Goal: Task Accomplishment & Management: Manage account settings

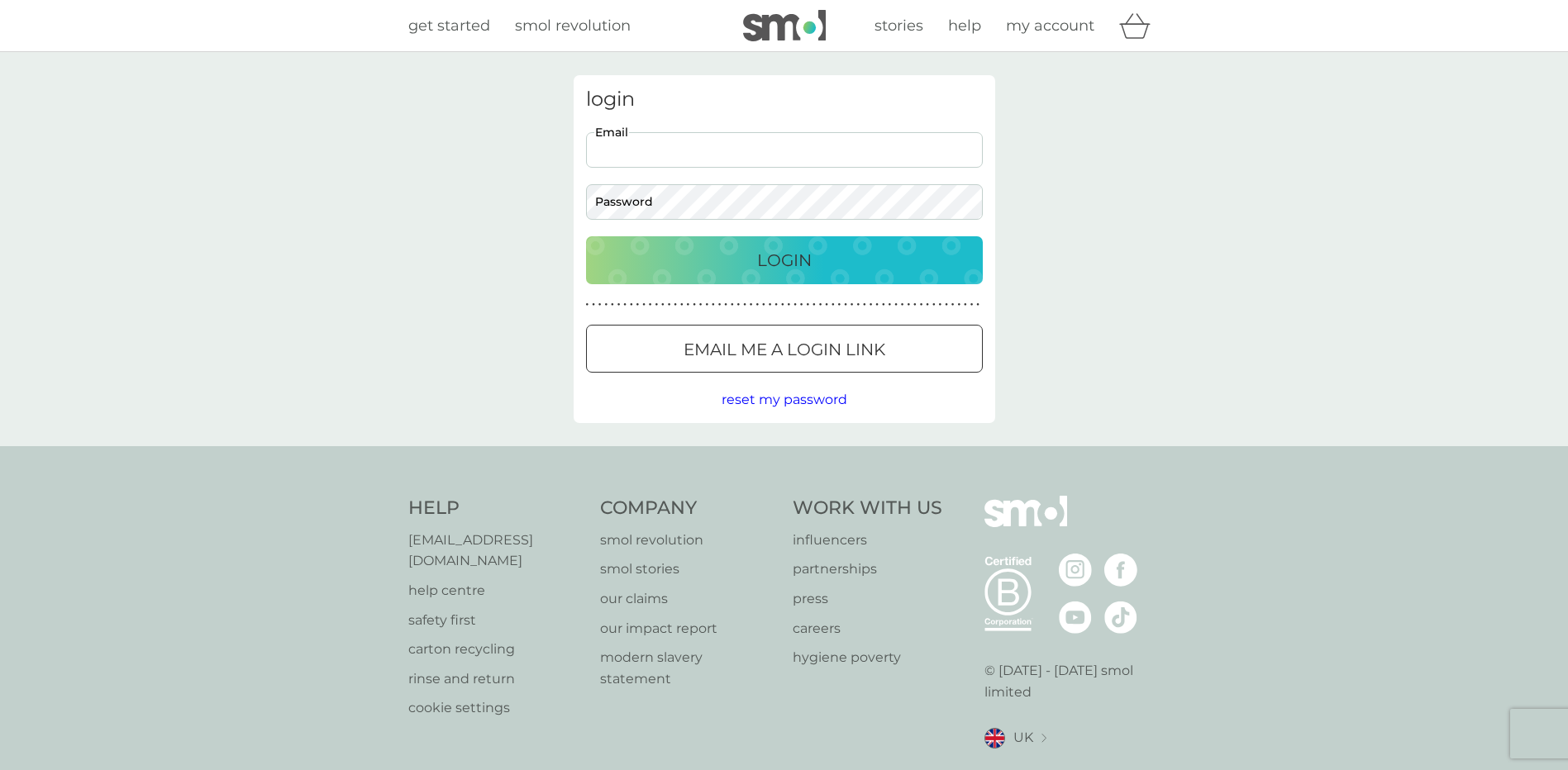
click at [657, 154] on input "Email" at bounding box center [784, 150] width 396 height 36
type input "[EMAIL_ADDRESS][DOMAIN_NAME]"
click at [1048, 16] on span "my account" at bounding box center [1049, 25] width 88 height 18
click at [1048, 21] on span "my account" at bounding box center [1049, 25] width 88 height 18
click at [432, 29] on span "get started" at bounding box center [449, 25] width 81 height 18
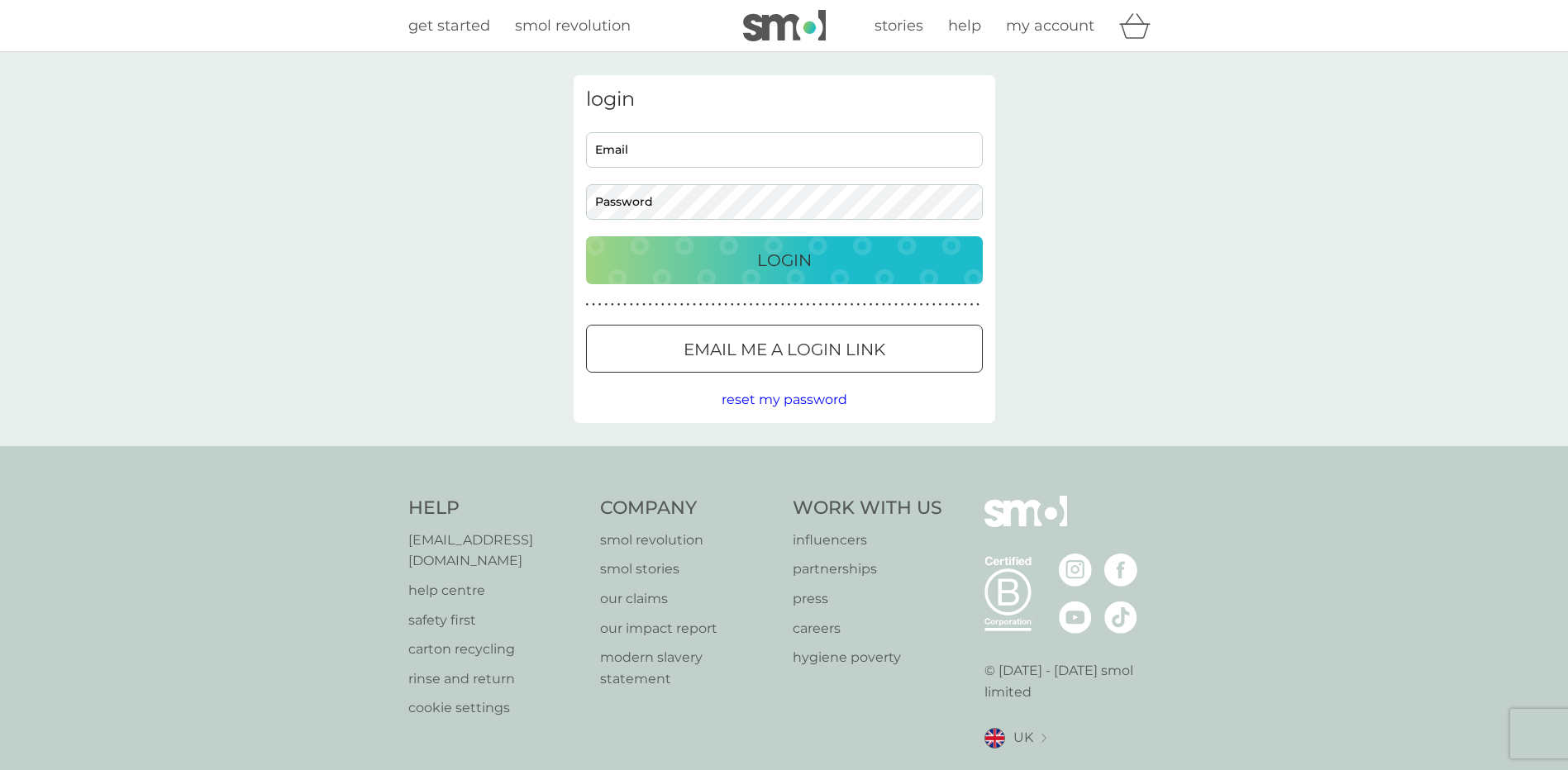
click at [731, 143] on input "Email" at bounding box center [784, 150] width 396 height 36
type input "[EMAIL_ADDRESS][DOMAIN_NAME]"
click at [784, 350] on div at bounding box center [784, 348] width 3 height 3
